Goal: Find contact information: Find contact information

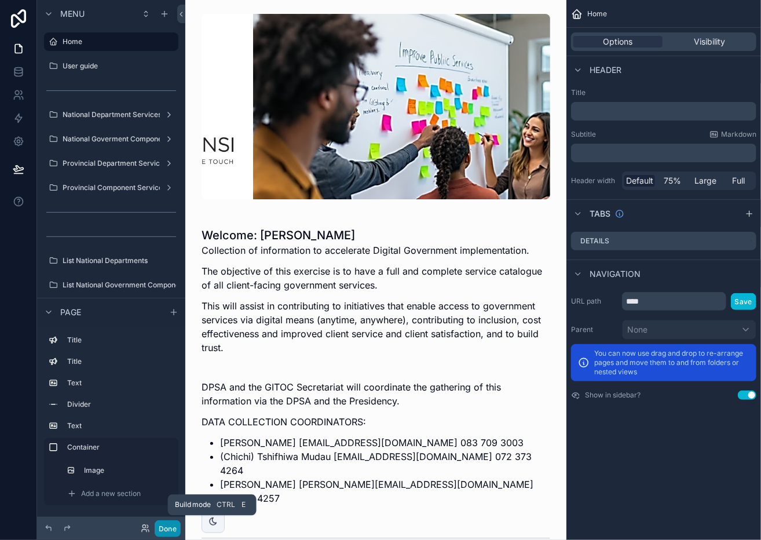
click at [170, 524] on button "Done" at bounding box center [168, 528] width 26 height 17
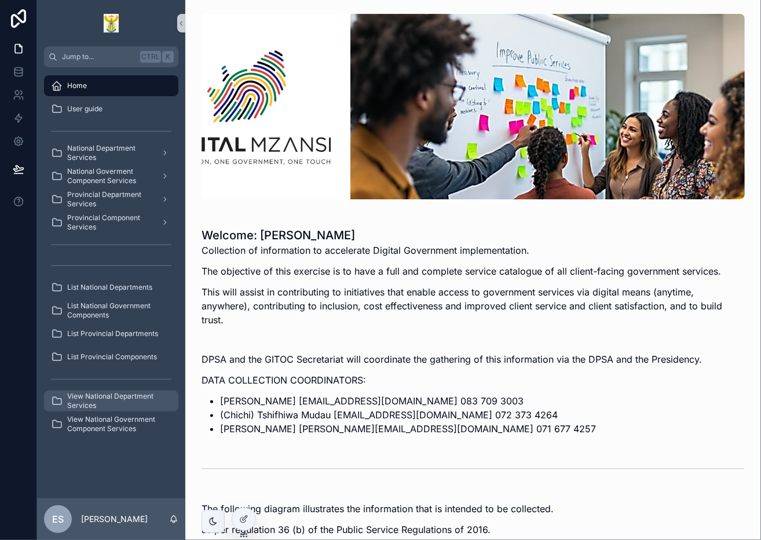
click at [102, 392] on span "View National Department Services" at bounding box center [117, 401] width 100 height 19
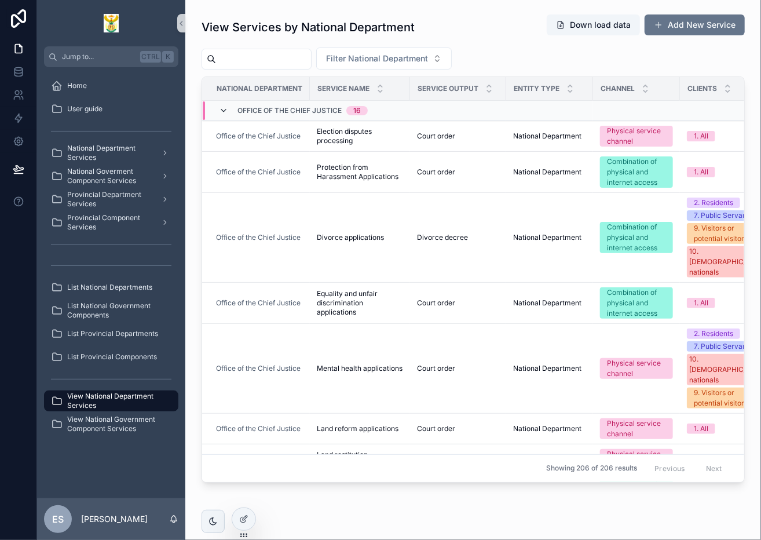
click at [222, 108] on icon "scrollable content" at bounding box center [223, 110] width 9 height 9
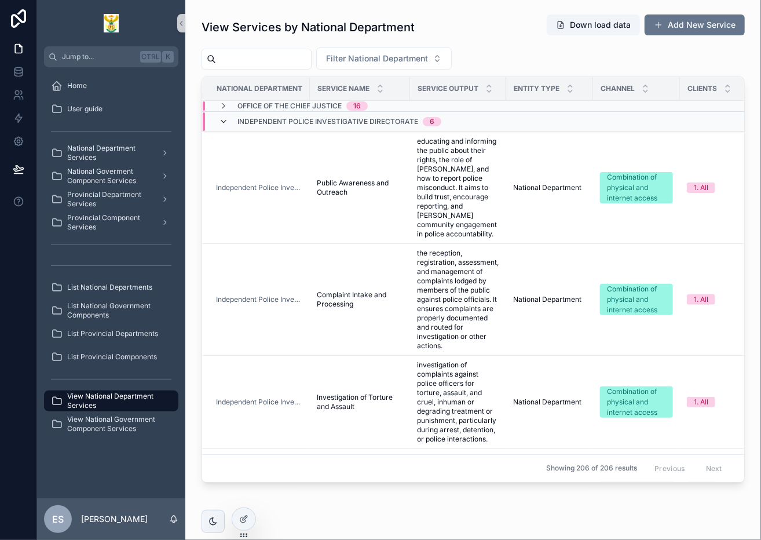
click at [219, 118] on icon "scrollable content" at bounding box center [223, 121] width 9 height 9
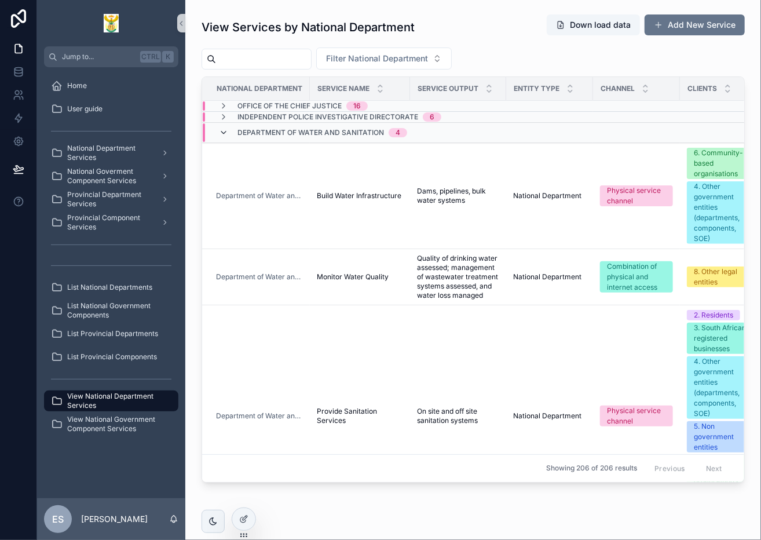
click at [224, 128] on icon "scrollable content" at bounding box center [223, 132] width 9 height 9
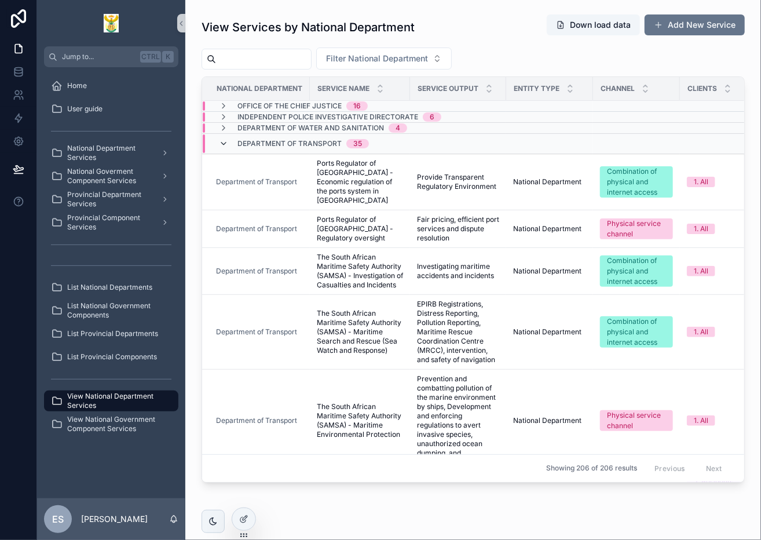
click at [224, 141] on icon "scrollable content" at bounding box center [223, 143] width 9 height 9
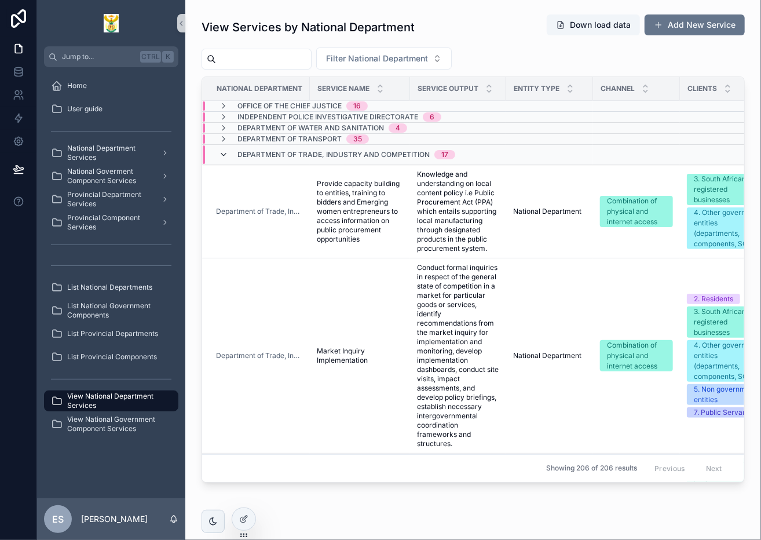
click at [222, 155] on icon "scrollable content" at bounding box center [223, 154] width 9 height 9
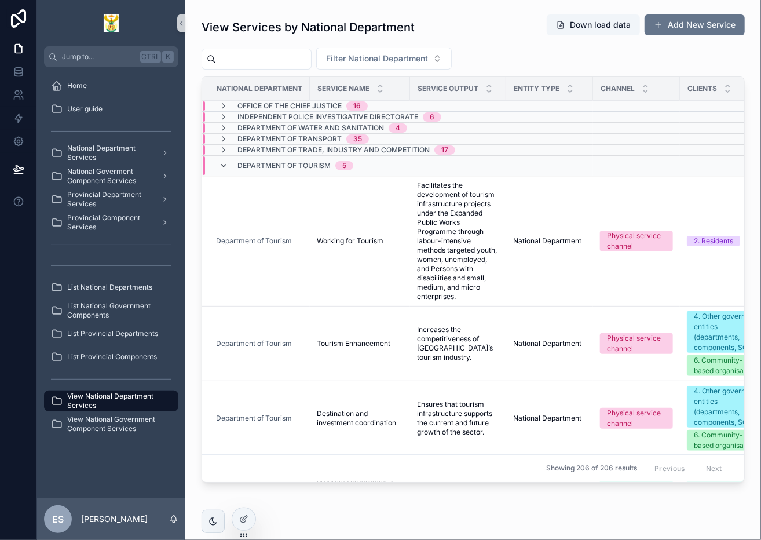
click at [225, 162] on icon "scrollable content" at bounding box center [223, 165] width 9 height 9
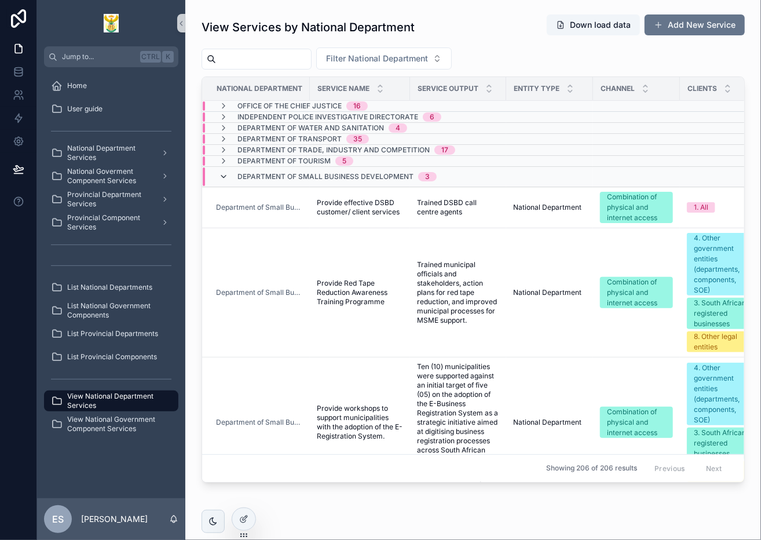
click at [226, 178] on icon "scrollable content" at bounding box center [223, 176] width 9 height 9
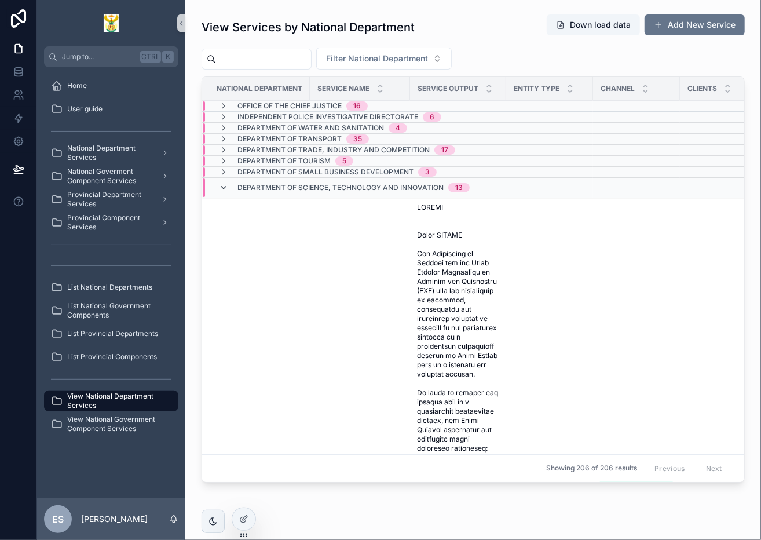
click at [225, 187] on icon "scrollable content" at bounding box center [223, 187] width 9 height 9
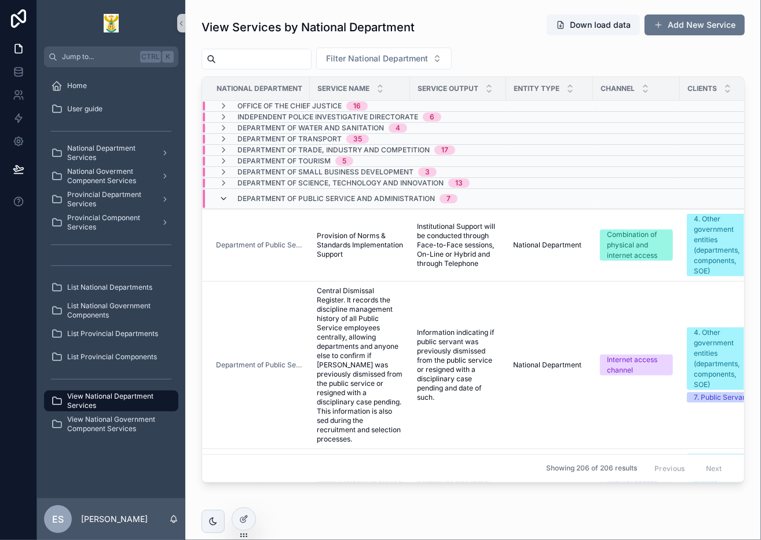
click at [226, 197] on icon "scrollable content" at bounding box center [223, 198] width 9 height 9
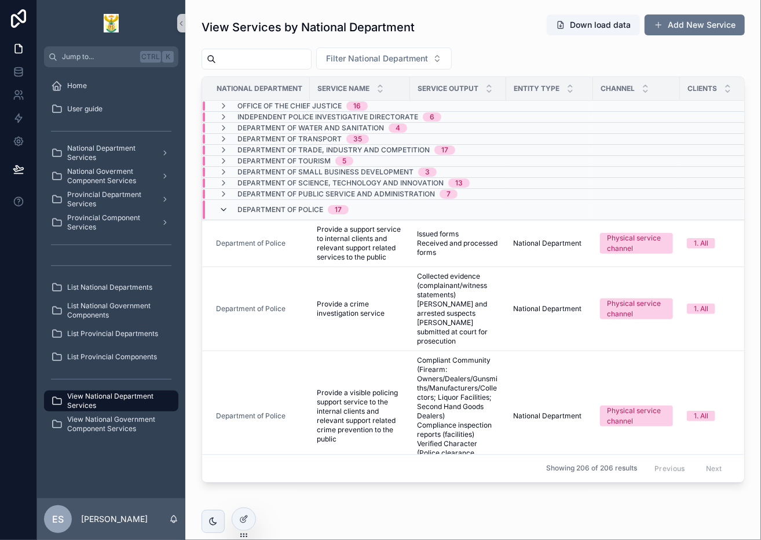
click at [222, 209] on icon "scrollable content" at bounding box center [223, 209] width 9 height 9
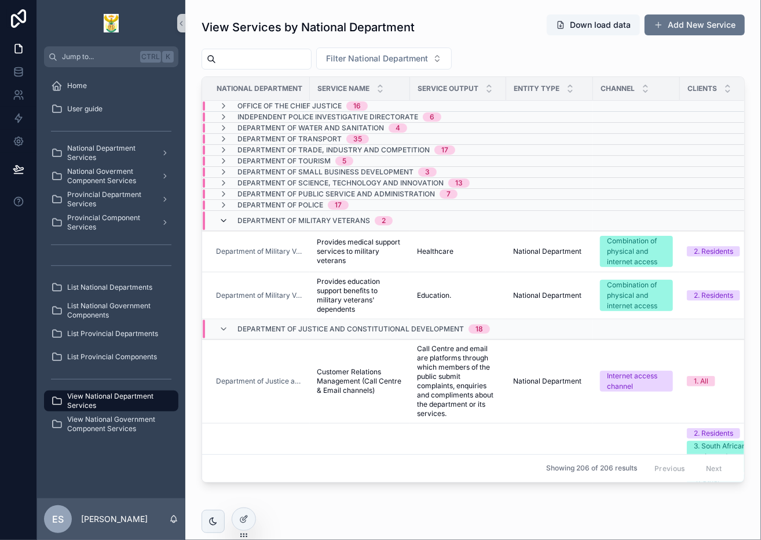
click at [223, 218] on icon "scrollable content" at bounding box center [223, 220] width 9 height 9
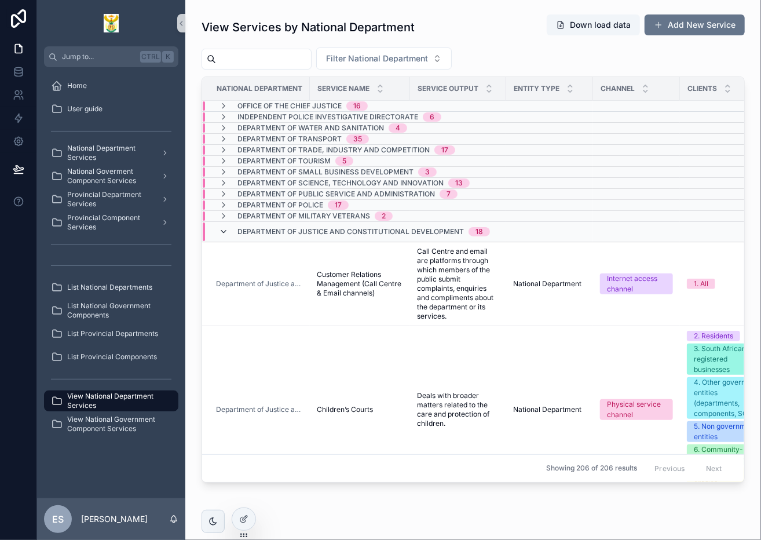
click at [224, 227] on icon "scrollable content" at bounding box center [223, 231] width 9 height 9
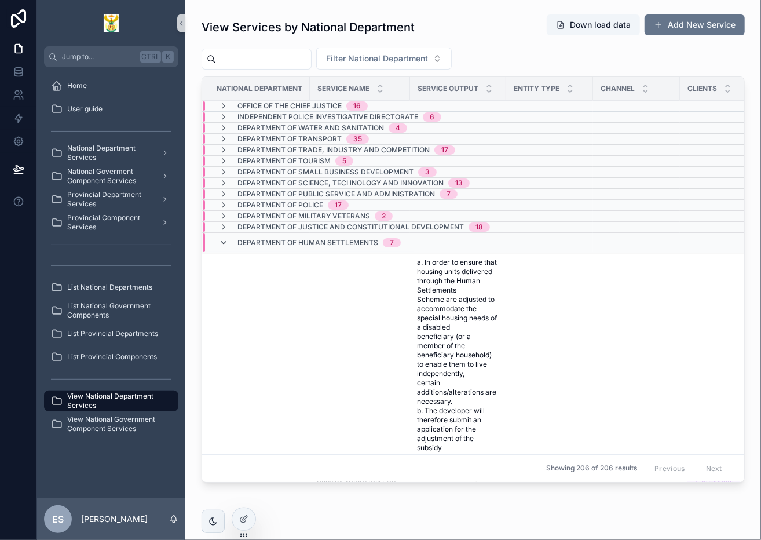
click at [224, 242] on icon "scrollable content" at bounding box center [223, 242] width 9 height 9
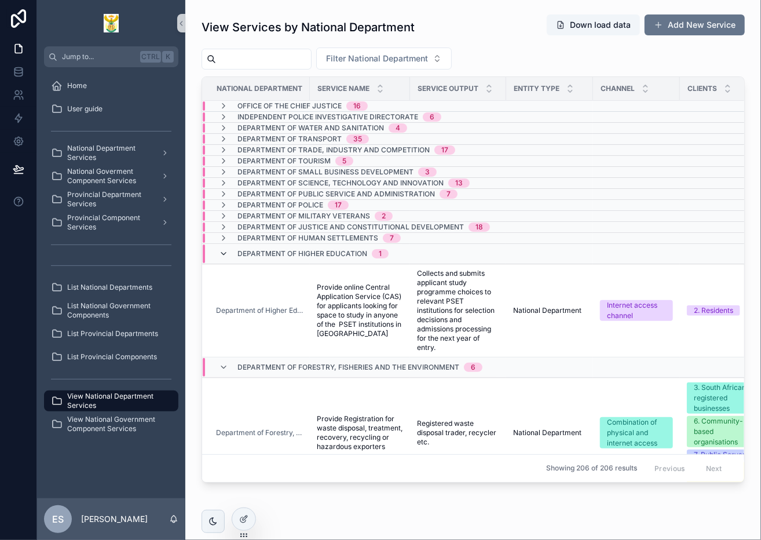
click at [224, 254] on icon "scrollable content" at bounding box center [223, 253] width 9 height 9
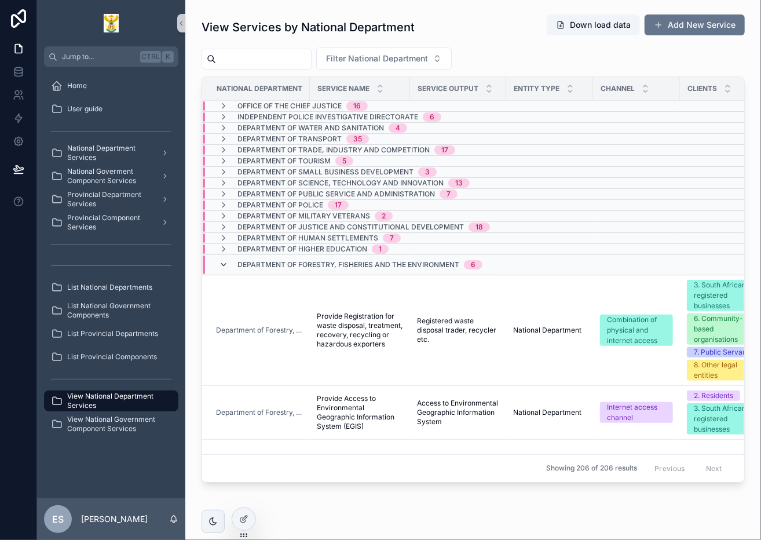
click at [224, 261] on icon "scrollable content" at bounding box center [223, 264] width 9 height 9
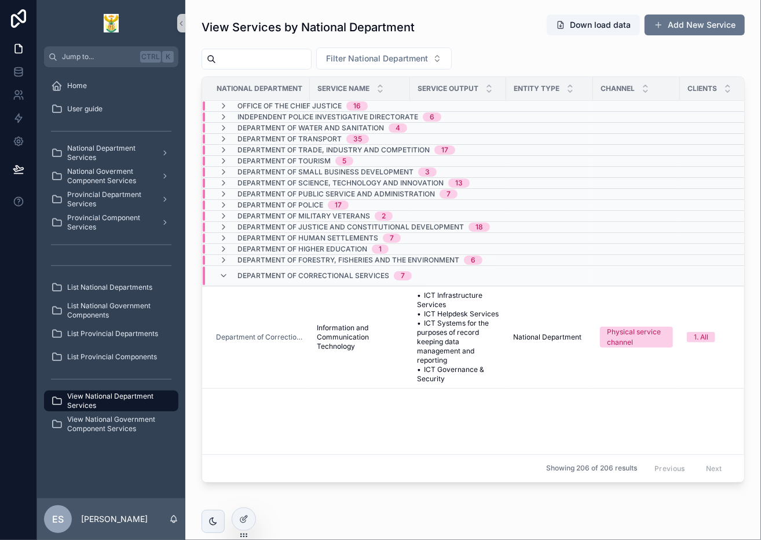
click at [224, 268] on div "Department of Correctional Services 7" at bounding box center [315, 275] width 193 height 19
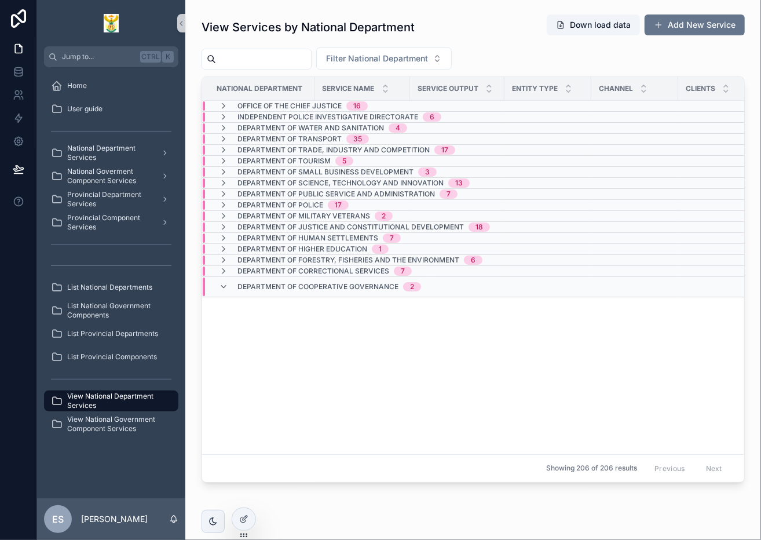
click at [266, 211] on td "Department of Military Veterans 2" at bounding box center [353, 216] width 302 height 11
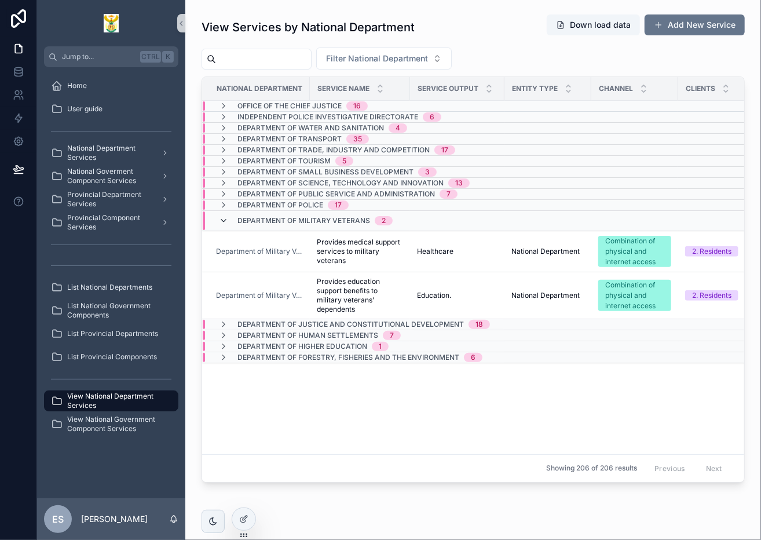
click at [225, 216] on icon "scrollable content" at bounding box center [223, 220] width 9 height 9
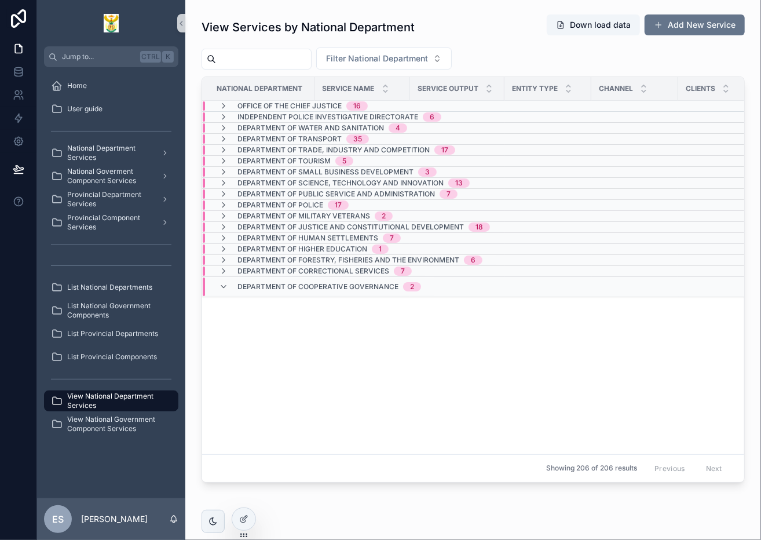
click at [288, 215] on span "Department of Military Veterans" at bounding box center [303, 215] width 133 height 9
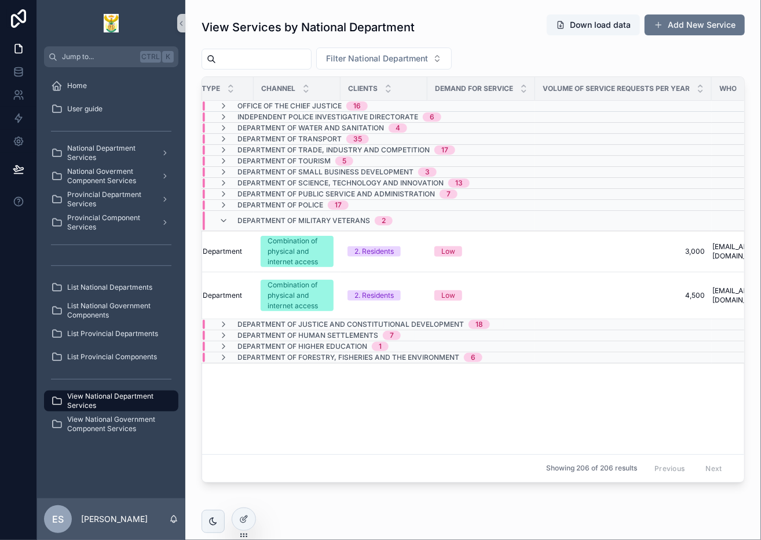
scroll to position [0, 417]
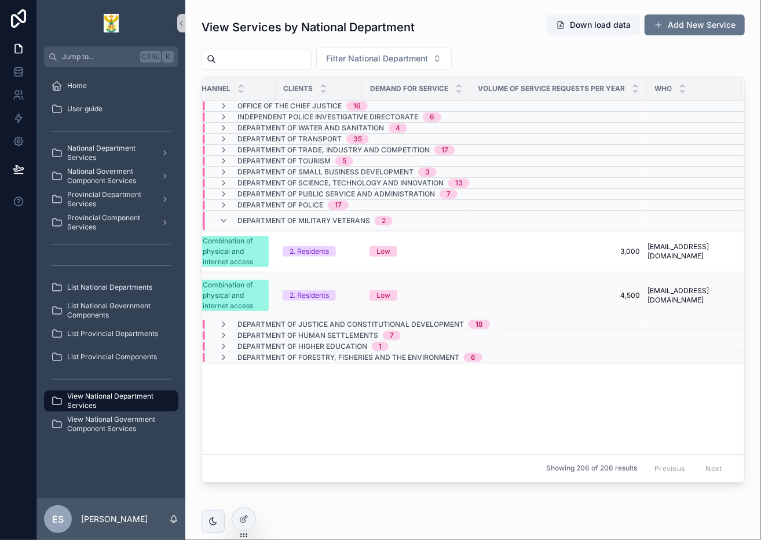
click at [648, 291] on span "[EMAIL_ADDRESS][DOMAIN_NAME]" at bounding box center [689, 295] width 82 height 19
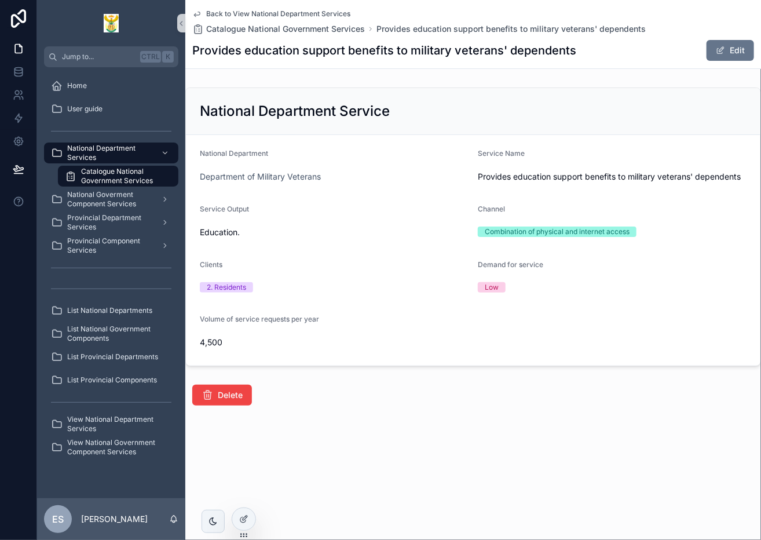
click at [199, 13] on icon "scrollable content" at bounding box center [196, 13] width 9 height 9
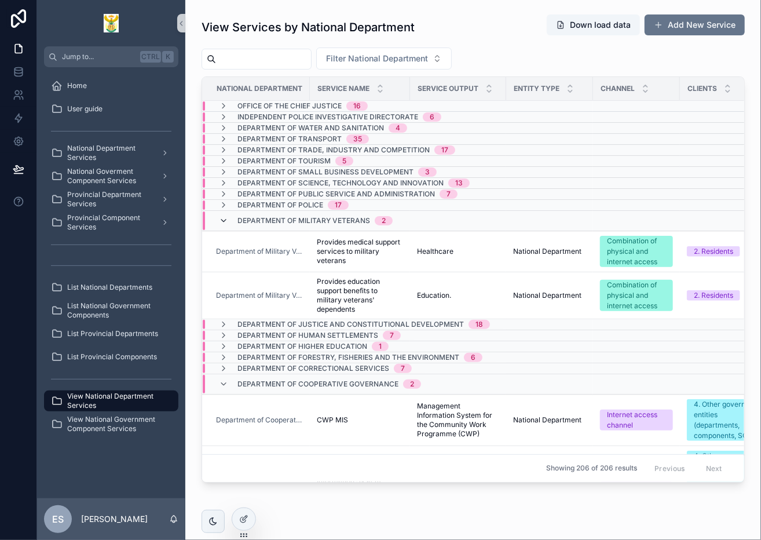
click at [223, 216] on icon "scrollable content" at bounding box center [223, 220] width 9 height 9
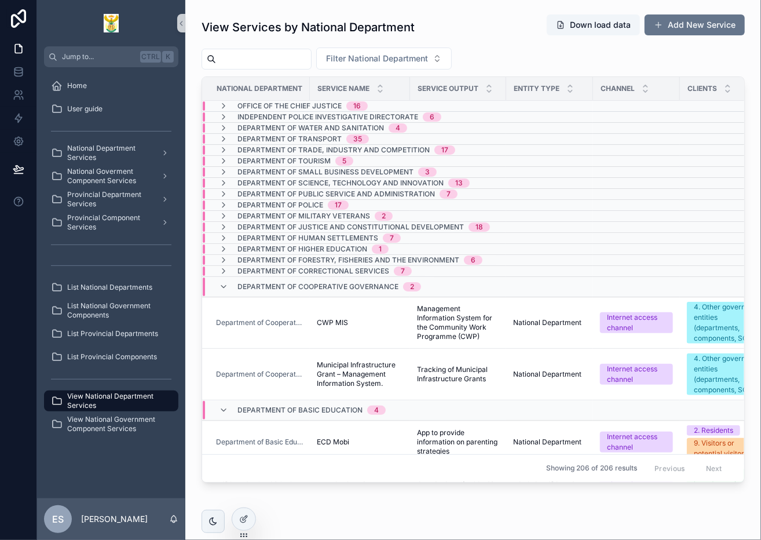
click at [220, 279] on div "Department of Cooperative Governance 2" at bounding box center [320, 286] width 202 height 19
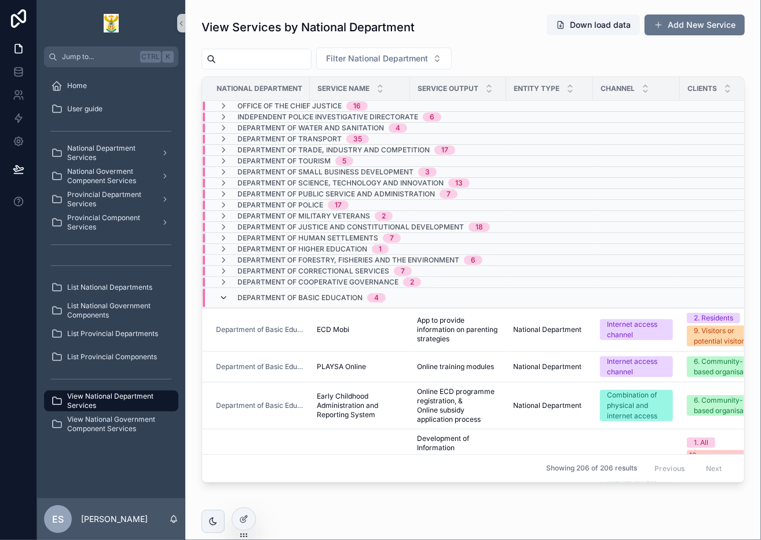
click at [222, 295] on icon "scrollable content" at bounding box center [223, 297] width 9 height 9
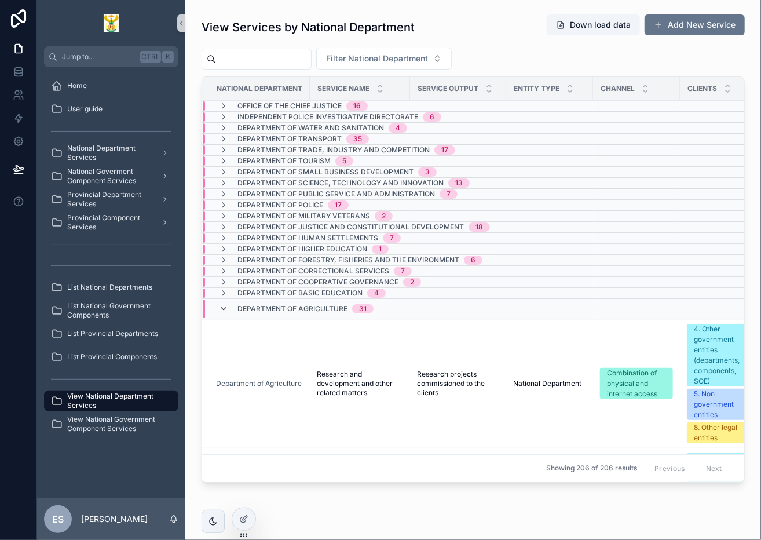
click at [227, 306] on icon "scrollable content" at bounding box center [223, 308] width 9 height 9
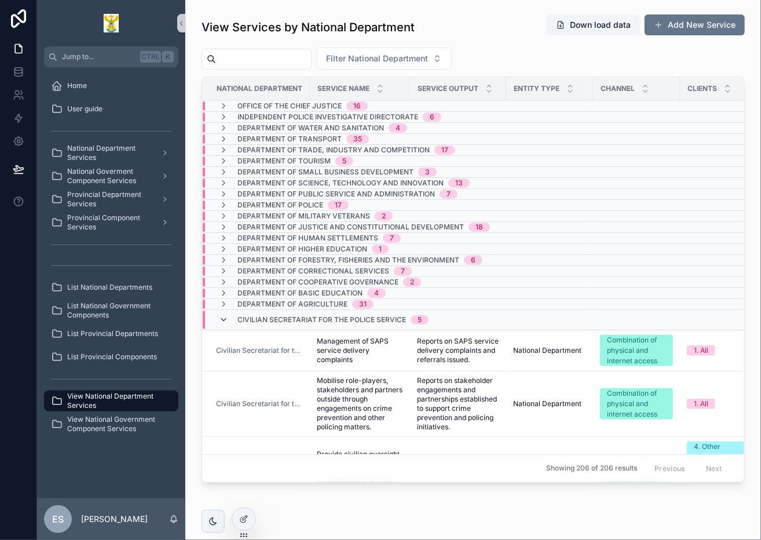
click at [225, 318] on icon "scrollable content" at bounding box center [223, 319] width 9 height 9
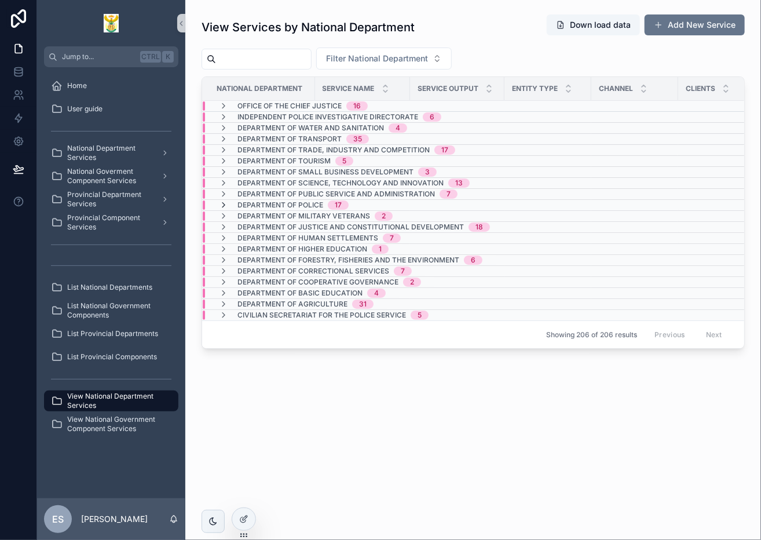
click at [221, 202] on icon "scrollable content" at bounding box center [223, 204] width 9 height 9
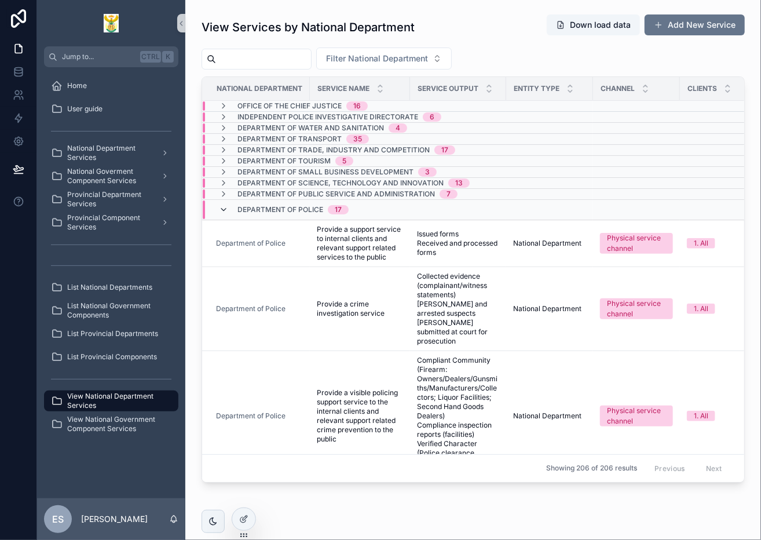
click at [225, 206] on icon "scrollable content" at bounding box center [223, 209] width 9 height 9
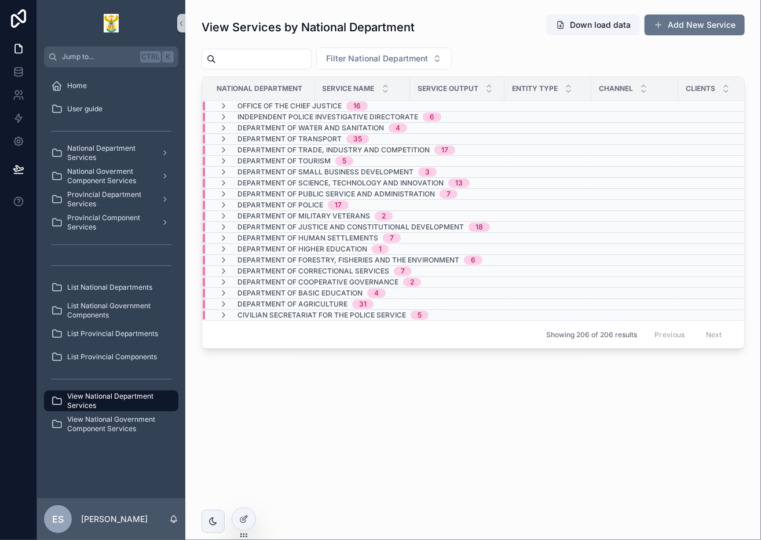
click at [454, 427] on div "View Services by National Department Down load data Add New Service Filter Nati…" at bounding box center [473, 213] width 576 height 427
